Goal: Transaction & Acquisition: Purchase product/service

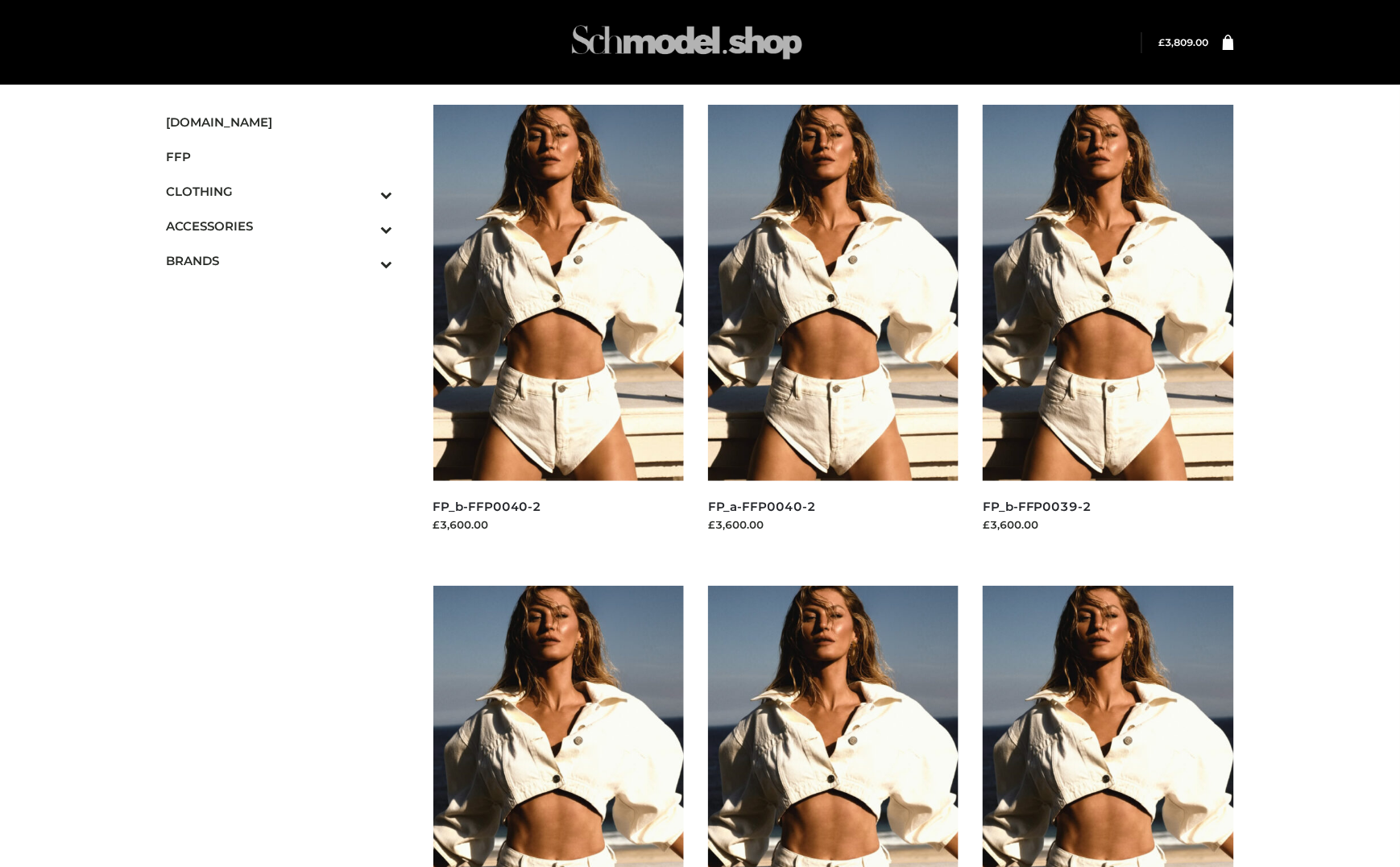
click at [619, 50] on img at bounding box center [687, 42] width 242 height 63
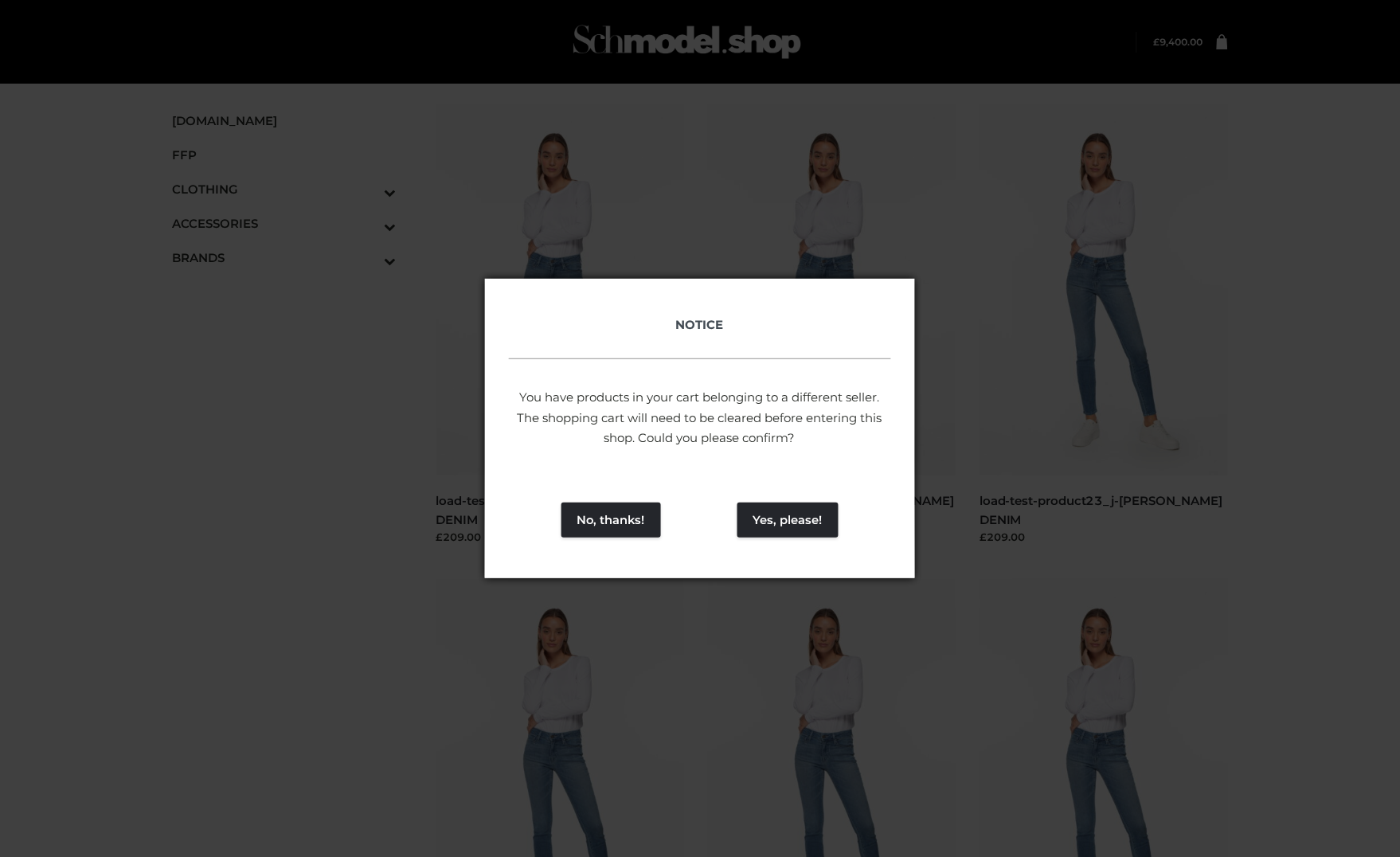
click at [796, 501] on div "No, thanks! Yes, please!" at bounding box center [700, 520] width 430 height 116
click at [796, 502] on div "No, thanks! Yes, please!" at bounding box center [700, 520] width 430 height 116
click at [807, 528] on button "Yes, please!" at bounding box center [788, 520] width 102 height 35
